Goal: Task Accomplishment & Management: Complete application form

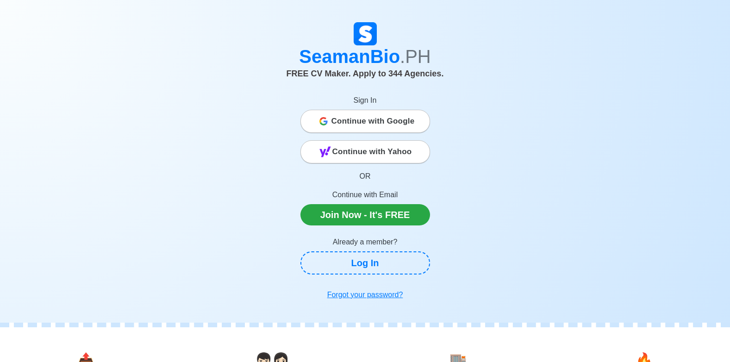
click at [353, 127] on span "Continue with Google" at bounding box center [372, 121] width 83 height 19
